Goal: Task Accomplishment & Management: Complete application form

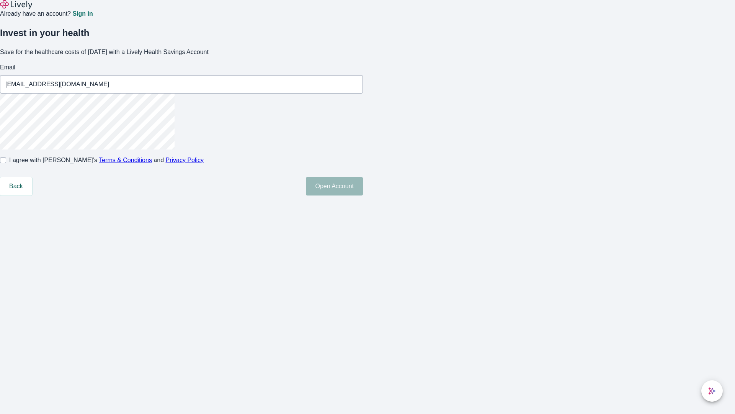
click at [6, 163] on input "I agree with Lively’s Terms & Conditions and Privacy Policy" at bounding box center [3, 160] width 6 height 6
checkbox input "true"
click at [363, 195] on button "Open Account" at bounding box center [334, 186] width 57 height 18
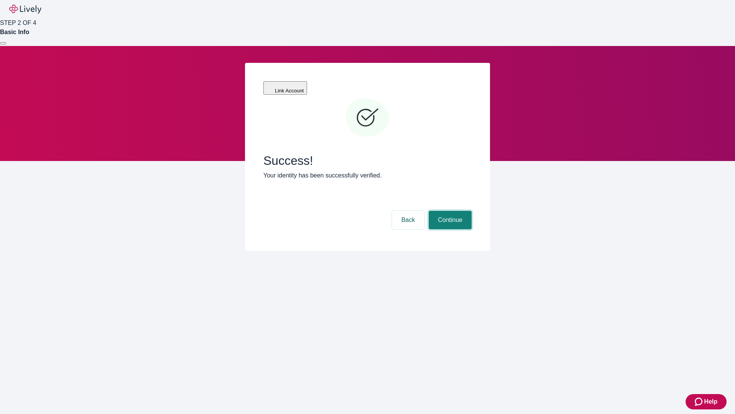
click at [449, 211] on button "Continue" at bounding box center [450, 220] width 43 height 18
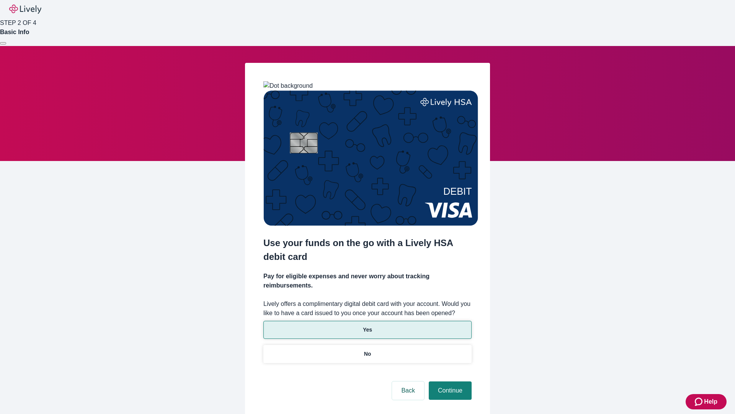
click at [367, 325] on p "Yes" at bounding box center [367, 329] width 9 height 8
click at [449, 381] on button "Continue" at bounding box center [450, 390] width 43 height 18
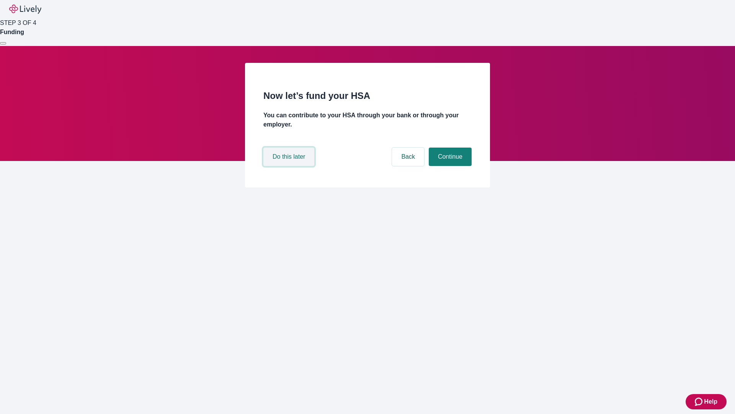
click at [290, 166] on button "Do this later" at bounding box center [288, 156] width 51 height 18
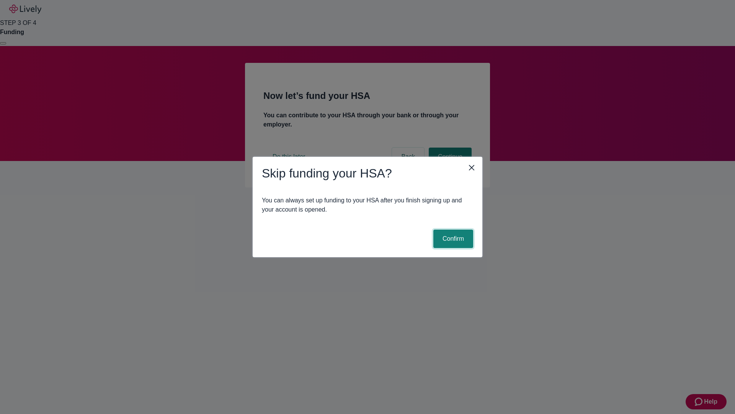
click at [452, 239] on button "Confirm" at bounding box center [453, 238] width 40 height 18
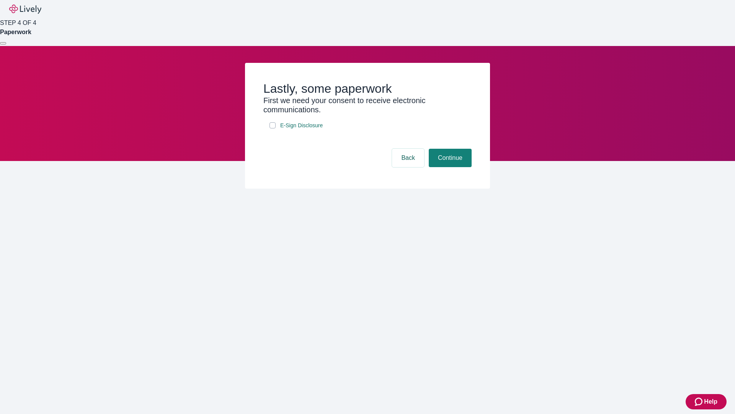
click at [273, 128] on input "E-Sign Disclosure" at bounding box center [273, 125] width 6 height 6
checkbox input "true"
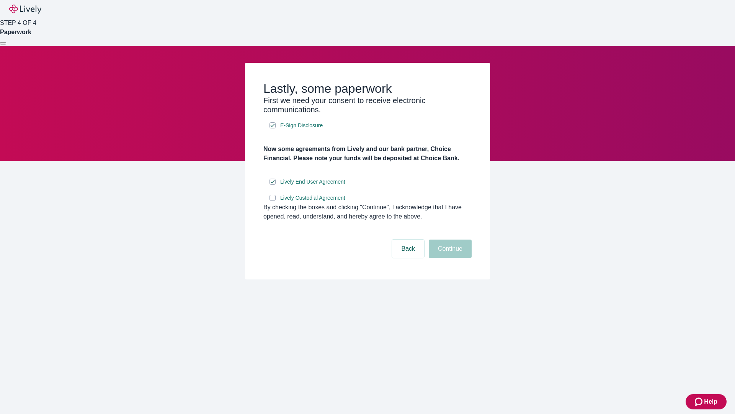
click at [273, 201] on input "Lively Custodial Agreement" at bounding box center [273, 198] width 6 height 6
checkbox input "true"
click at [449, 258] on button "Continue" at bounding box center [450, 248] width 43 height 18
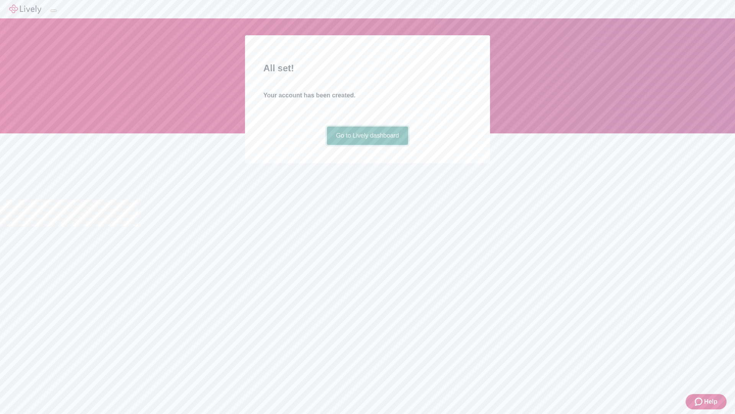
click at [367, 145] on link "Go to Lively dashboard" at bounding box center [368, 135] width 82 height 18
